Goal: Check status: Check status

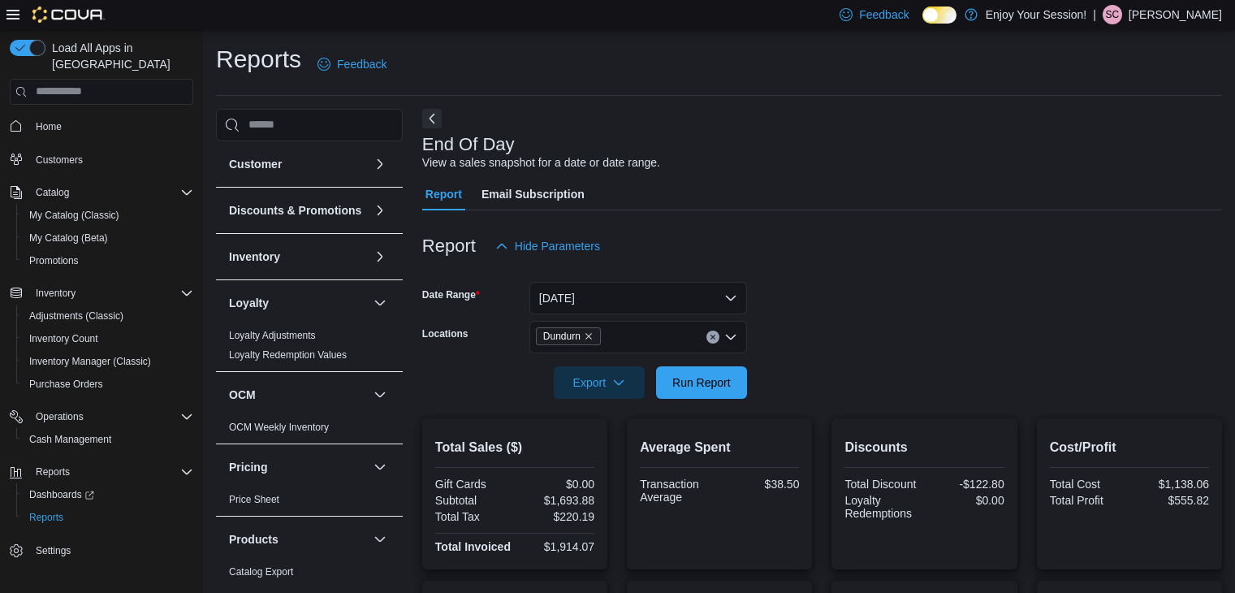
scroll to position [240, 0]
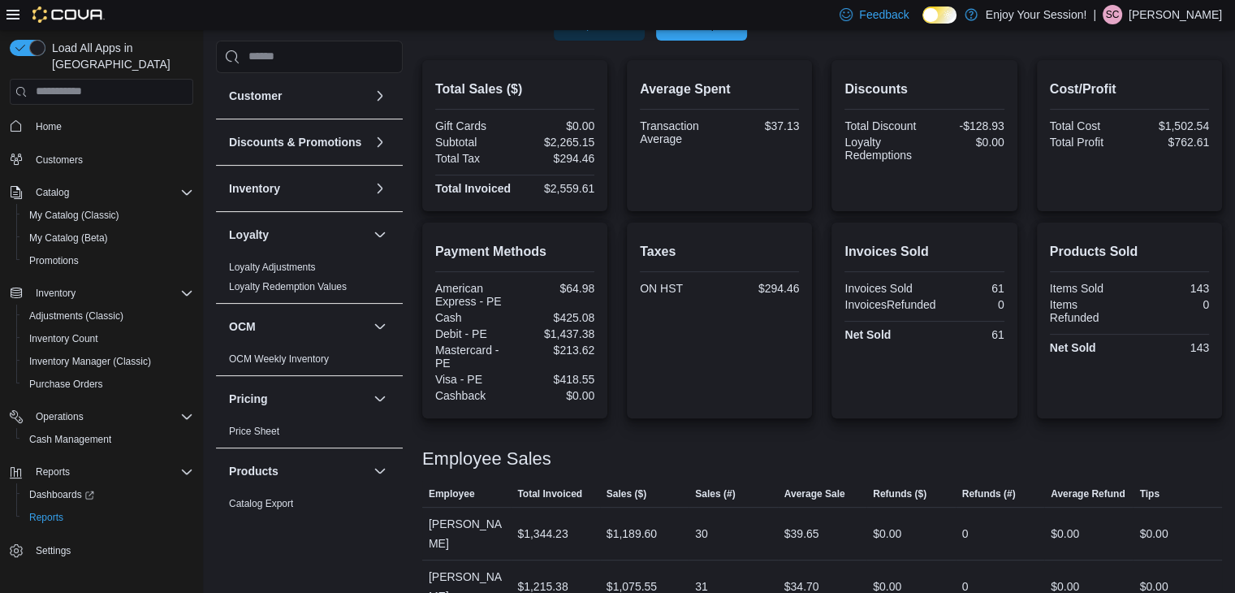
scroll to position [390, 0]
